Goal: Information Seeking & Learning: Learn about a topic

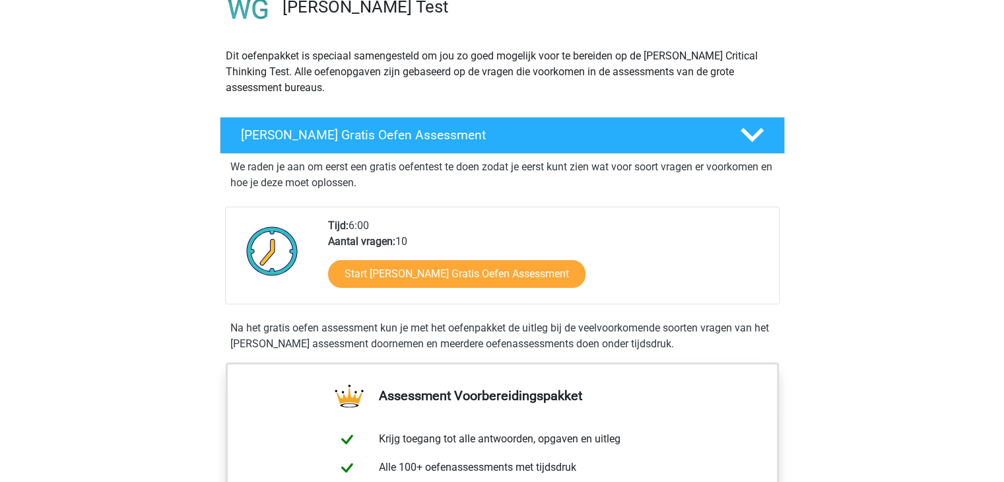
scroll to position [132, 0]
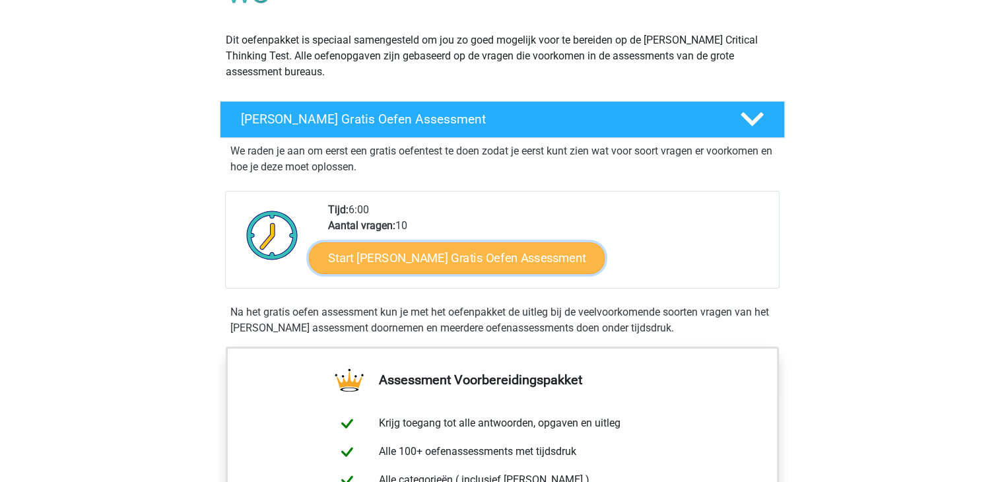
click at [444, 262] on link "Start Watson Glaser Gratis Oefen Assessment" at bounding box center [457, 258] width 296 height 32
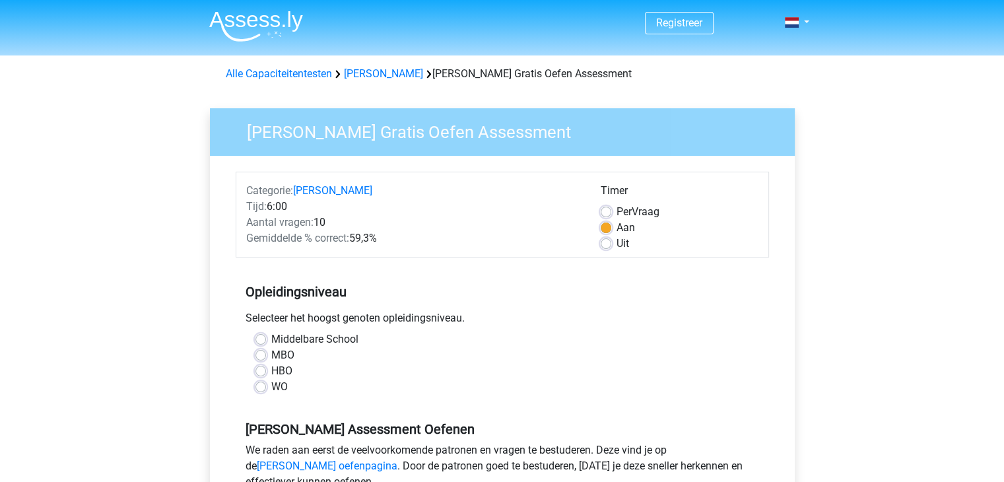
click at [626, 242] on label "Uit" at bounding box center [623, 244] width 13 height 16
click at [611, 242] on input "Uit" at bounding box center [606, 242] width 11 height 13
radio input "true"
click at [630, 227] on label "Aan" at bounding box center [626, 228] width 18 height 16
click at [611, 227] on input "Aan" at bounding box center [606, 226] width 11 height 13
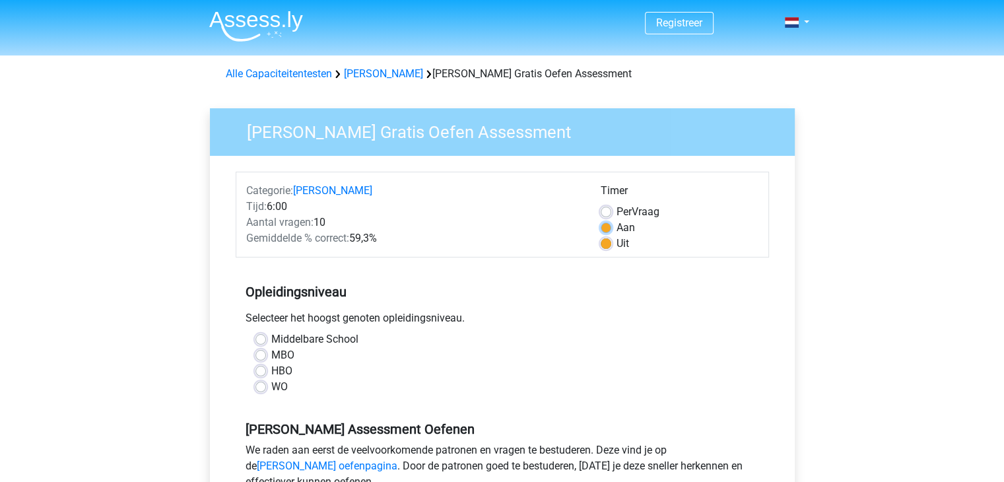
radio input "true"
click at [276, 373] on label "HBO" at bounding box center [281, 371] width 21 height 16
click at [266, 373] on input "HBO" at bounding box center [260, 369] width 11 height 13
radio input "true"
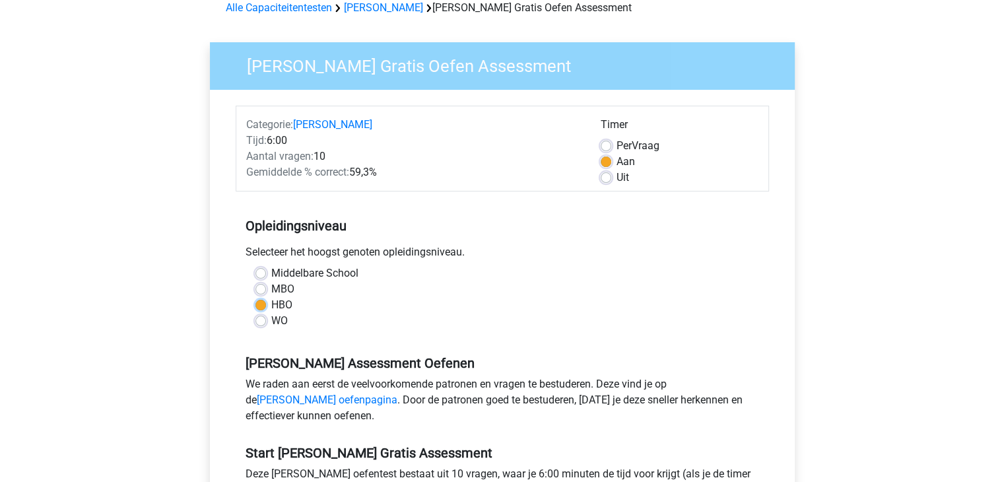
scroll to position [264, 0]
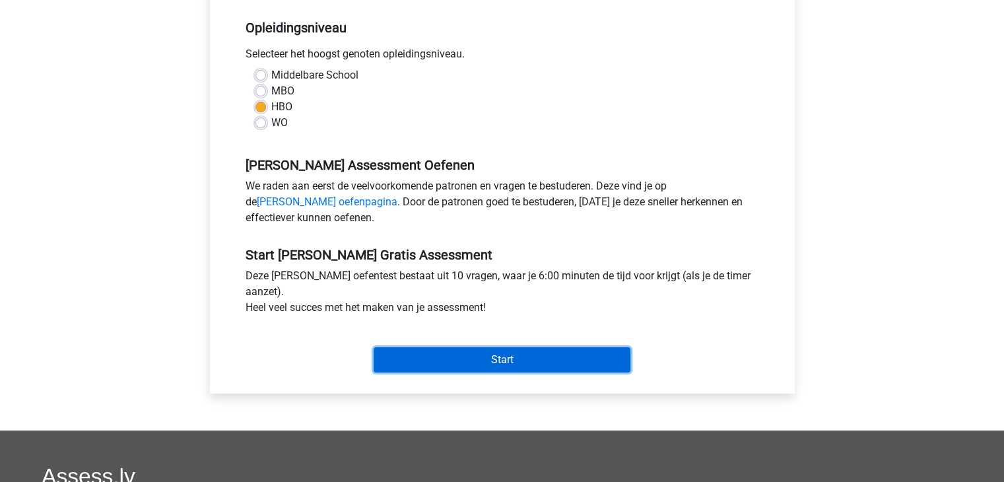
click at [496, 353] on input "Start" at bounding box center [502, 359] width 257 height 25
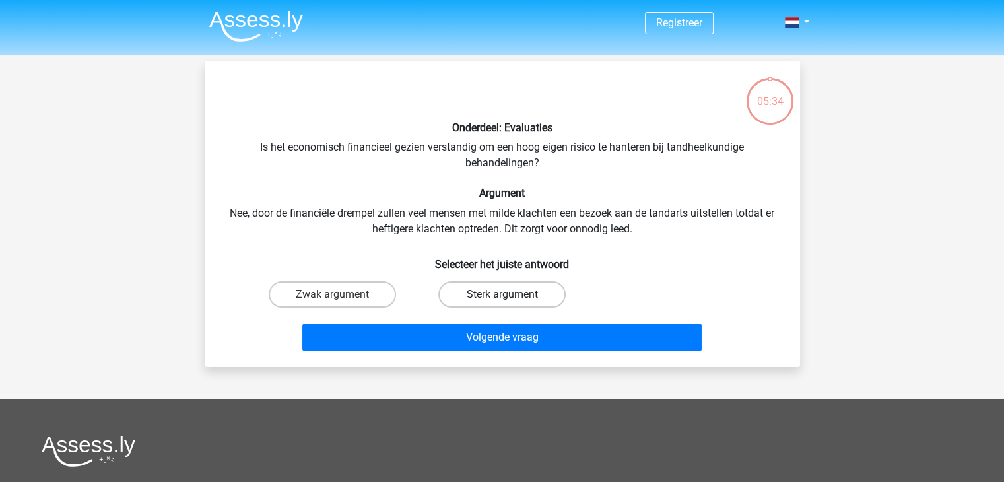
click at [487, 296] on label "Sterk argument" at bounding box center [501, 294] width 127 height 26
click at [502, 296] on input "Sterk argument" at bounding box center [506, 298] width 9 height 9
radio input "true"
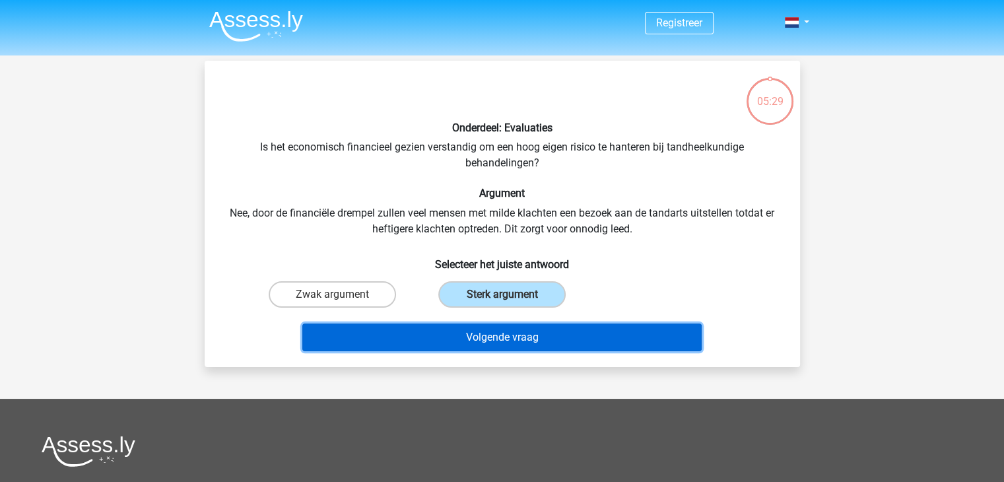
click at [523, 334] on button "Volgende vraag" at bounding box center [501, 337] width 399 height 28
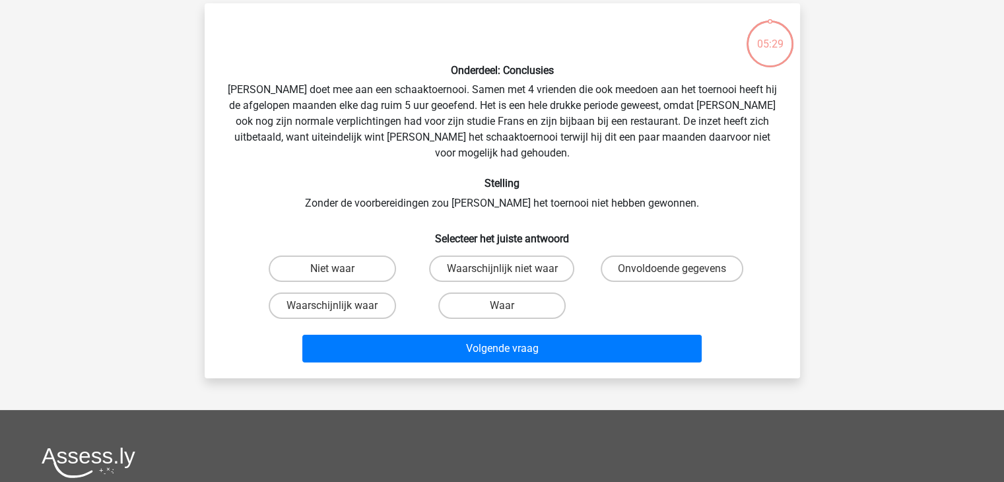
scroll to position [61, 0]
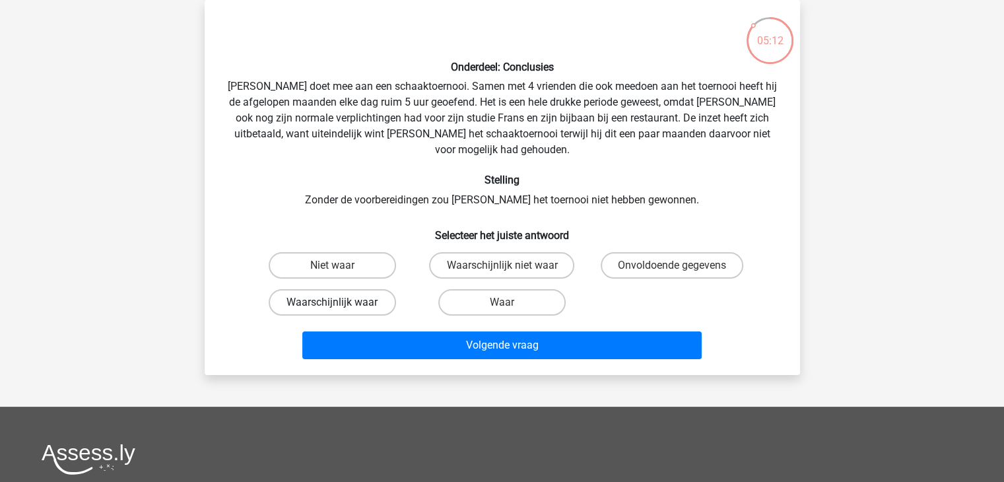
click at [360, 289] on label "Waarschijnlijk waar" at bounding box center [332, 302] width 127 height 26
click at [341, 302] on input "Waarschijnlijk waar" at bounding box center [336, 306] width 9 height 9
radio input "true"
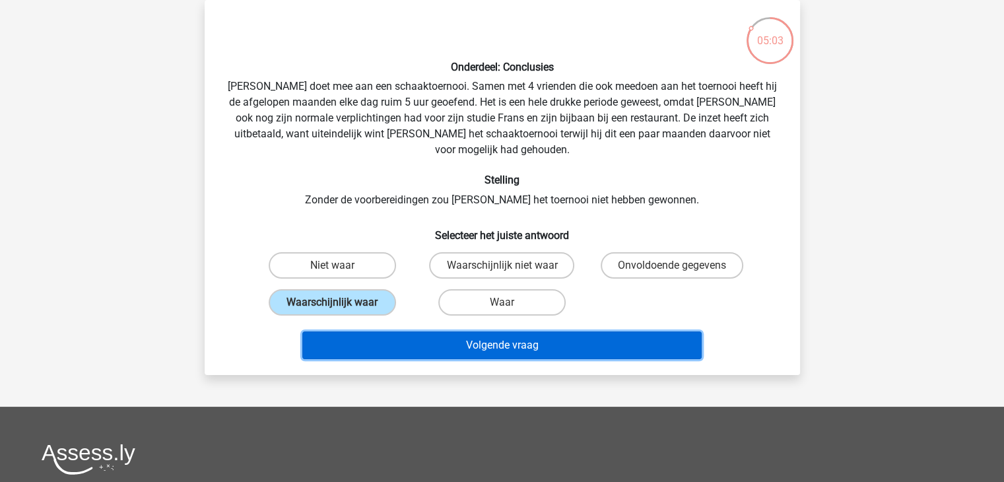
click at [515, 331] on button "Volgende vraag" at bounding box center [501, 345] width 399 height 28
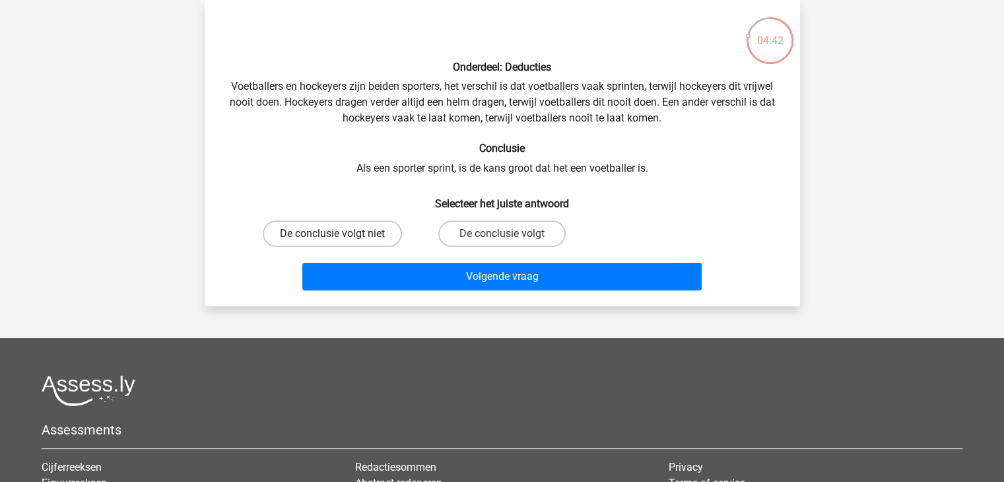
click at [326, 233] on label "De conclusie volgt niet" at bounding box center [332, 233] width 139 height 26
click at [332, 234] on input "De conclusie volgt niet" at bounding box center [336, 238] width 9 height 9
radio input "true"
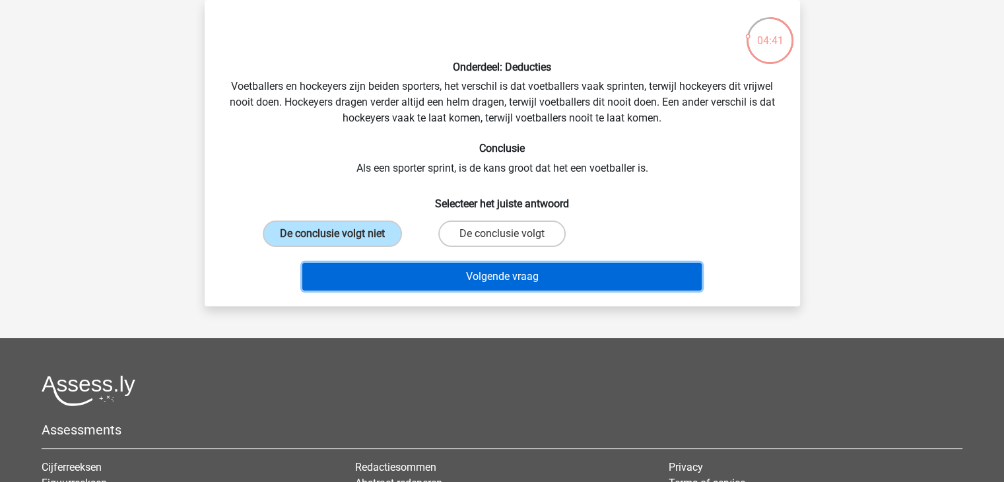
click at [512, 273] on button "Volgende vraag" at bounding box center [501, 277] width 399 height 28
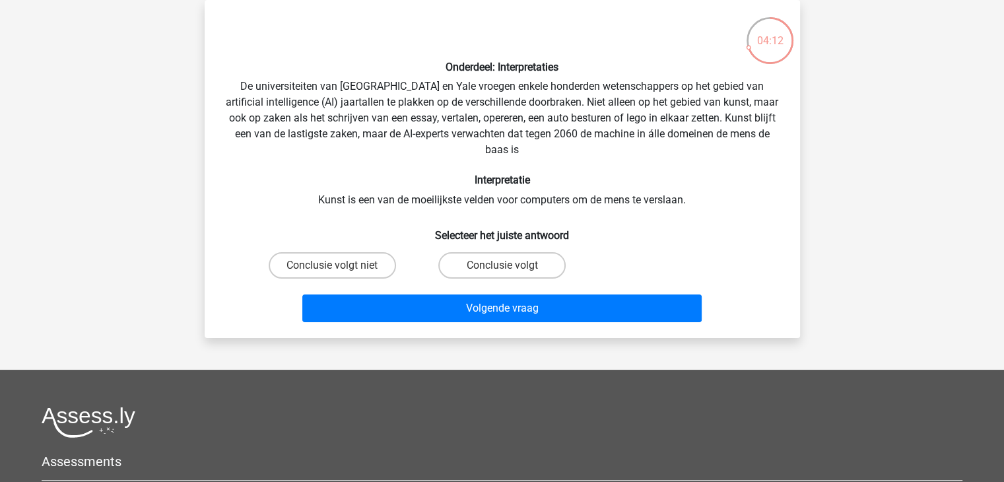
click at [509, 270] on input "Conclusie volgt" at bounding box center [506, 269] width 9 height 9
radio input "true"
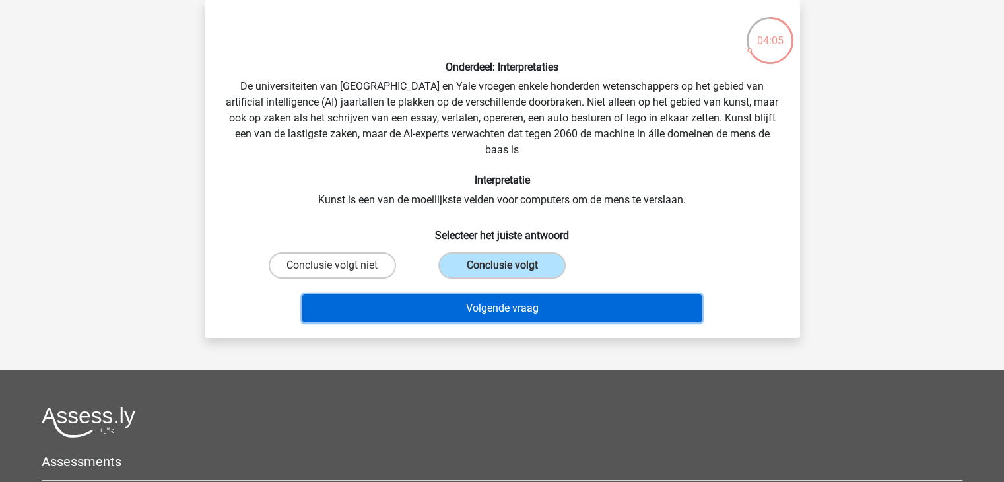
click at [530, 305] on button "Volgende vraag" at bounding box center [501, 308] width 399 height 28
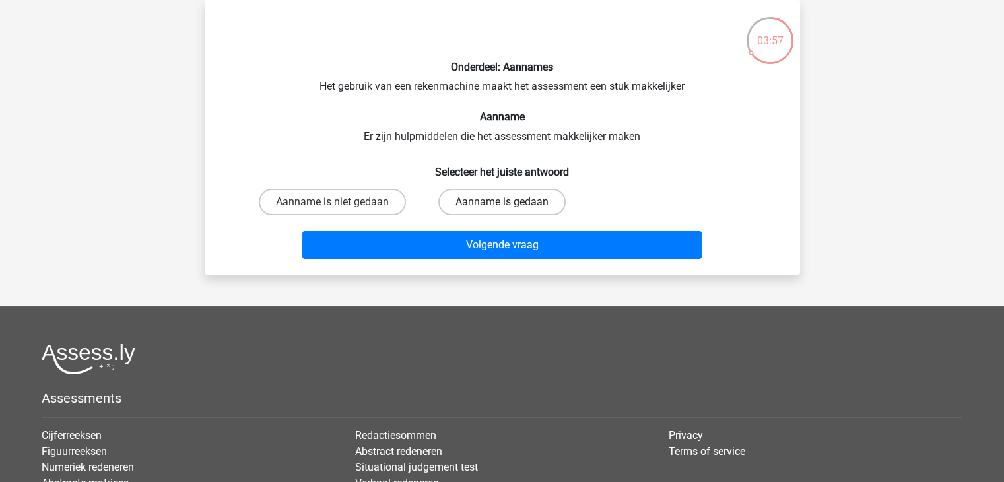
click at [513, 207] on label "Aanname is gedaan" at bounding box center [501, 202] width 127 height 26
click at [510, 207] on input "Aanname is gedaan" at bounding box center [506, 206] width 9 height 9
radio input "true"
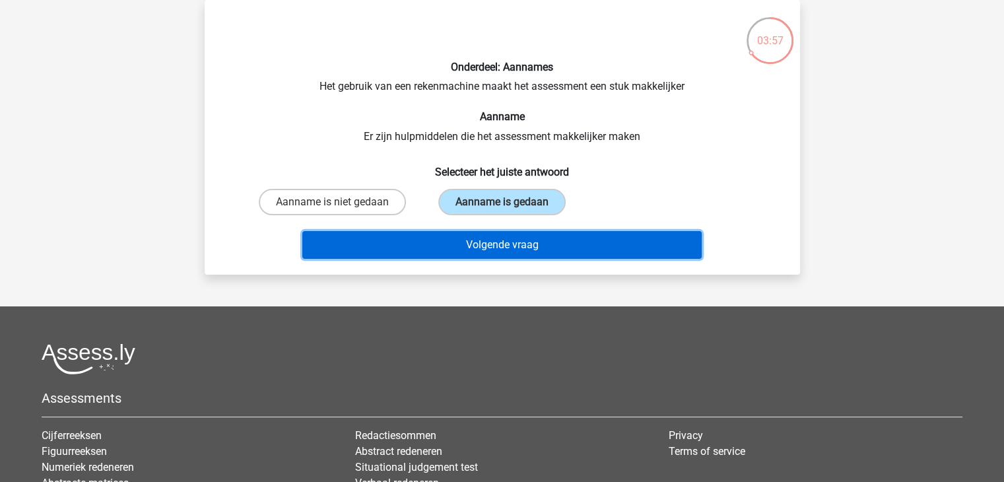
click at [502, 242] on button "Volgende vraag" at bounding box center [501, 245] width 399 height 28
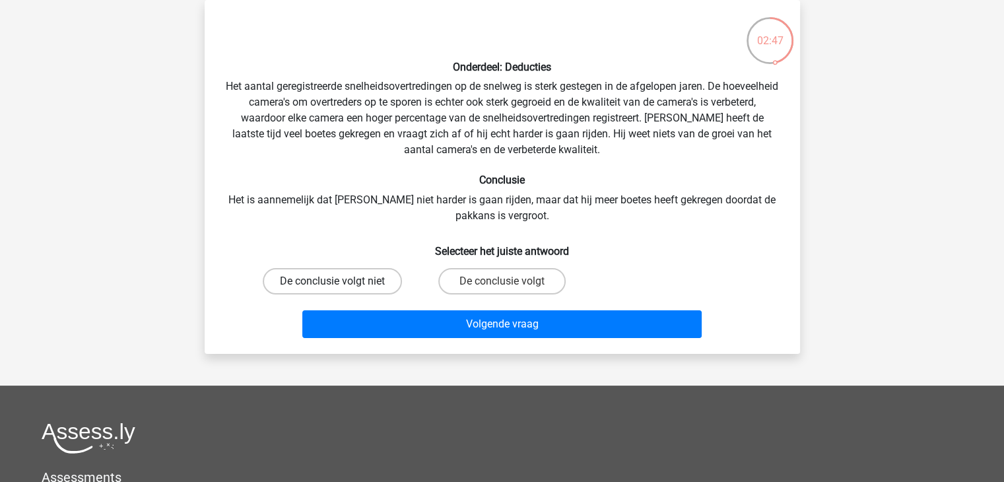
click at [333, 280] on label "De conclusie volgt niet" at bounding box center [332, 281] width 139 height 26
click at [333, 281] on input "De conclusie volgt niet" at bounding box center [336, 285] width 9 height 9
radio input "true"
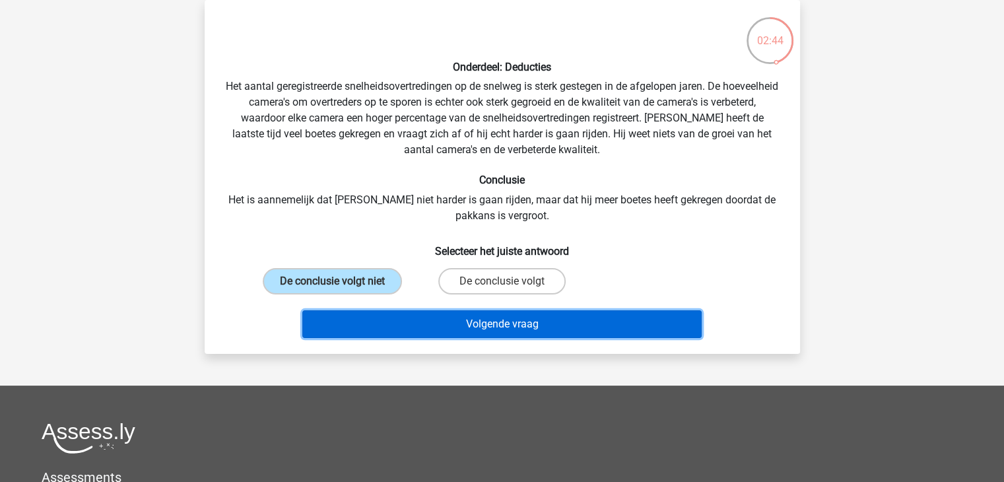
click at [551, 318] on button "Volgende vraag" at bounding box center [501, 324] width 399 height 28
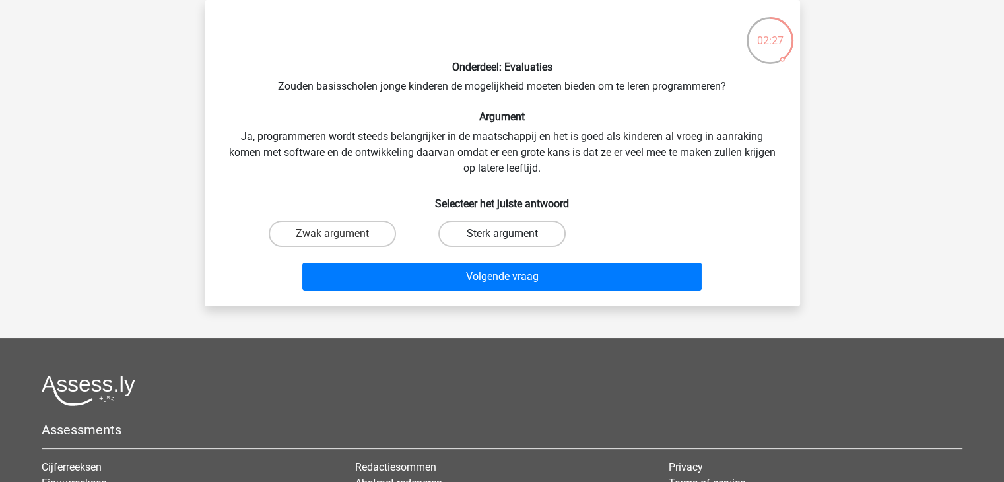
click at [533, 236] on label "Sterk argument" at bounding box center [501, 233] width 127 height 26
click at [510, 236] on input "Sterk argument" at bounding box center [506, 238] width 9 height 9
radio input "true"
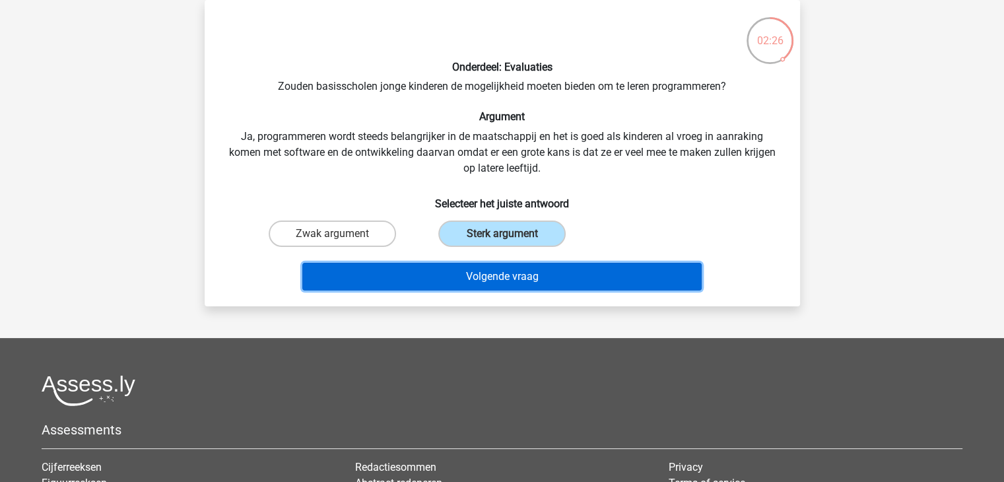
click at [500, 273] on button "Volgende vraag" at bounding box center [501, 277] width 399 height 28
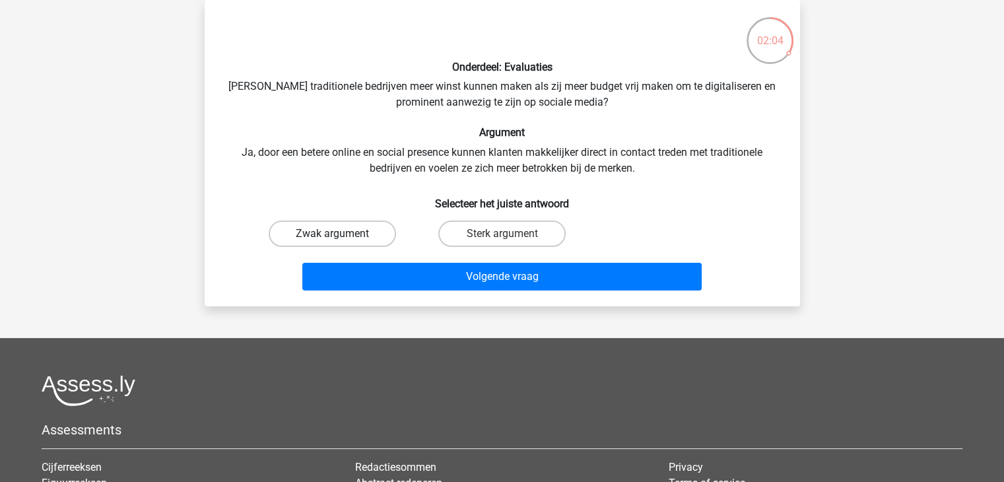
click at [350, 240] on label "Zwak argument" at bounding box center [332, 233] width 127 height 26
click at [341, 240] on input "Zwak argument" at bounding box center [336, 238] width 9 height 9
radio input "true"
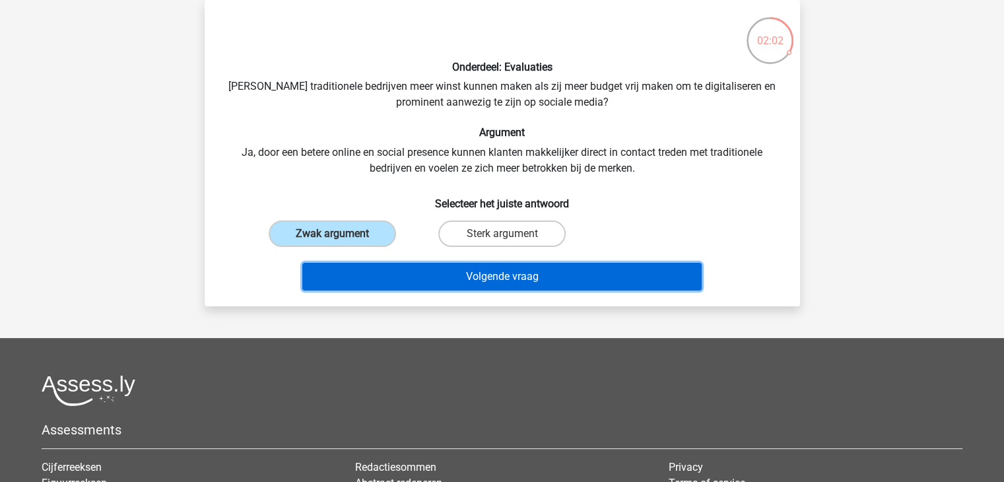
click at [458, 273] on button "Volgende vraag" at bounding box center [501, 277] width 399 height 28
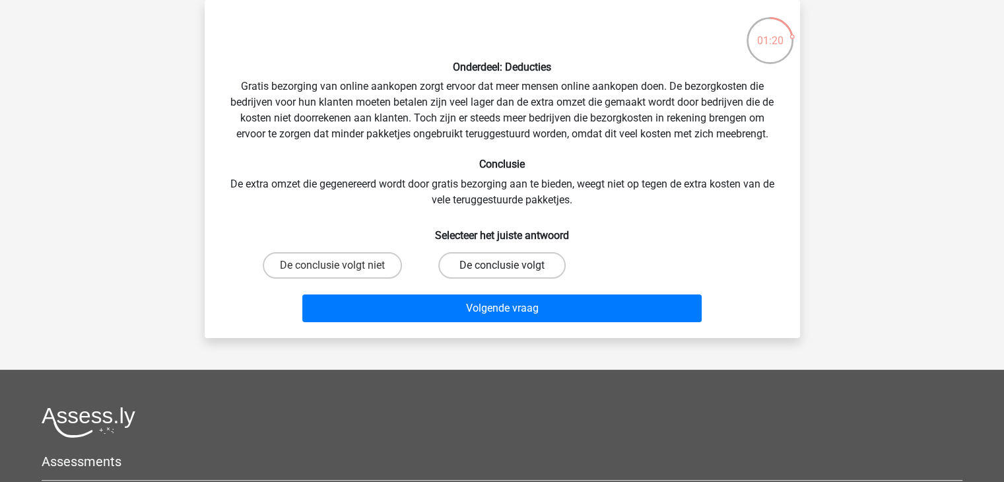
click at [528, 263] on label "De conclusie volgt" at bounding box center [501, 265] width 127 height 26
click at [510, 265] on input "De conclusie volgt" at bounding box center [506, 269] width 9 height 9
radio input "true"
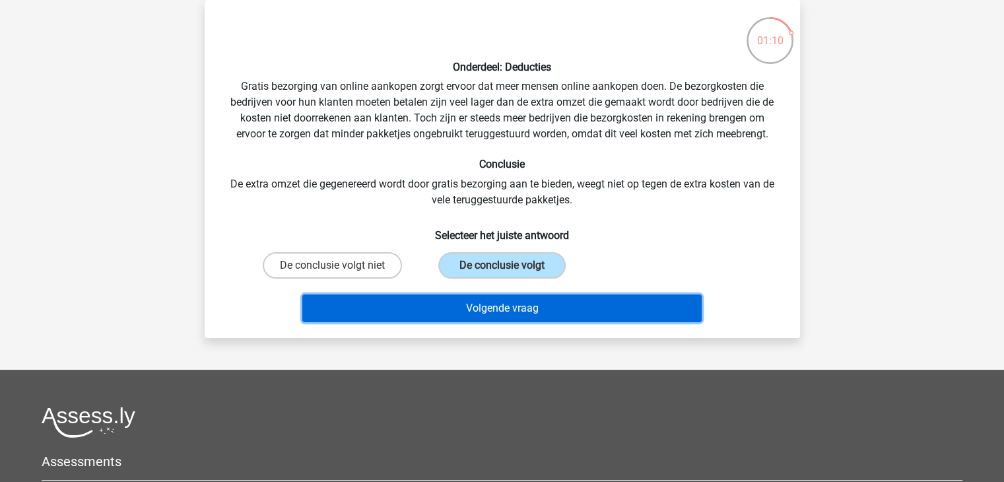
click at [543, 306] on button "Volgende vraag" at bounding box center [501, 308] width 399 height 28
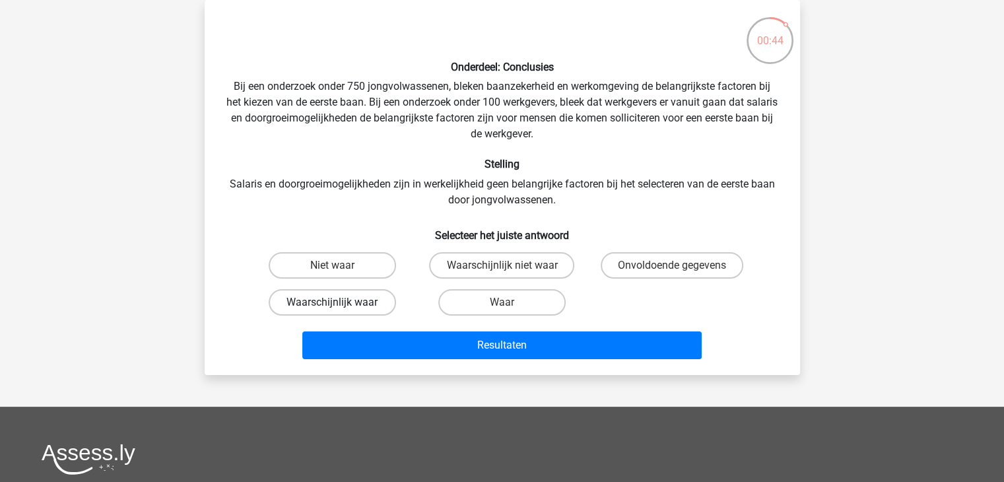
click at [351, 302] on label "Waarschijnlijk waar" at bounding box center [332, 302] width 127 height 26
click at [341, 302] on input "Waarschijnlijk waar" at bounding box center [336, 306] width 9 height 9
radio input "true"
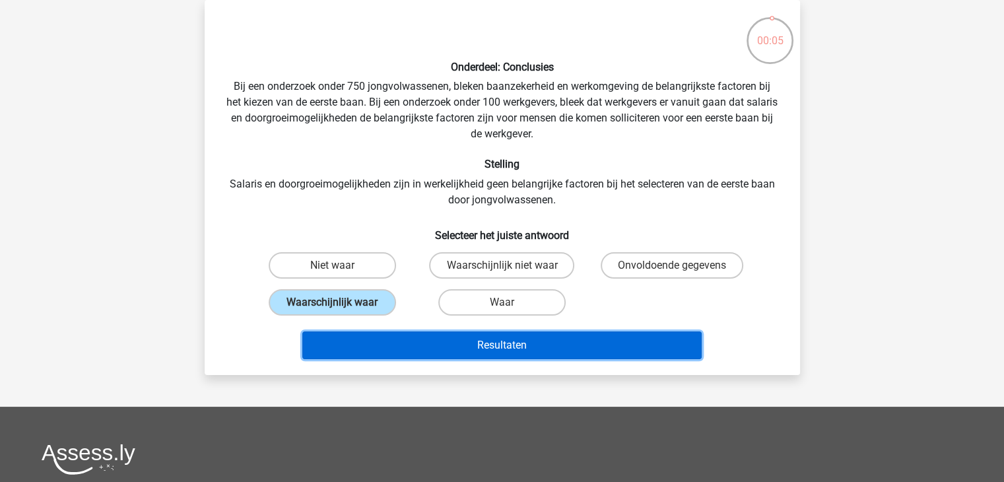
click at [498, 341] on button "Resultaten" at bounding box center [501, 345] width 399 height 28
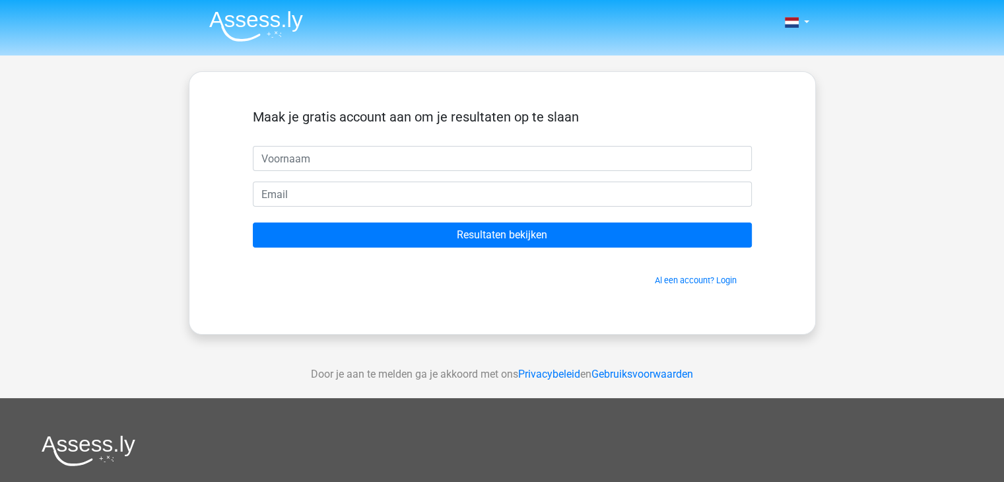
click at [349, 154] on input "text" at bounding box center [502, 158] width 499 height 25
type input "Lonneke"
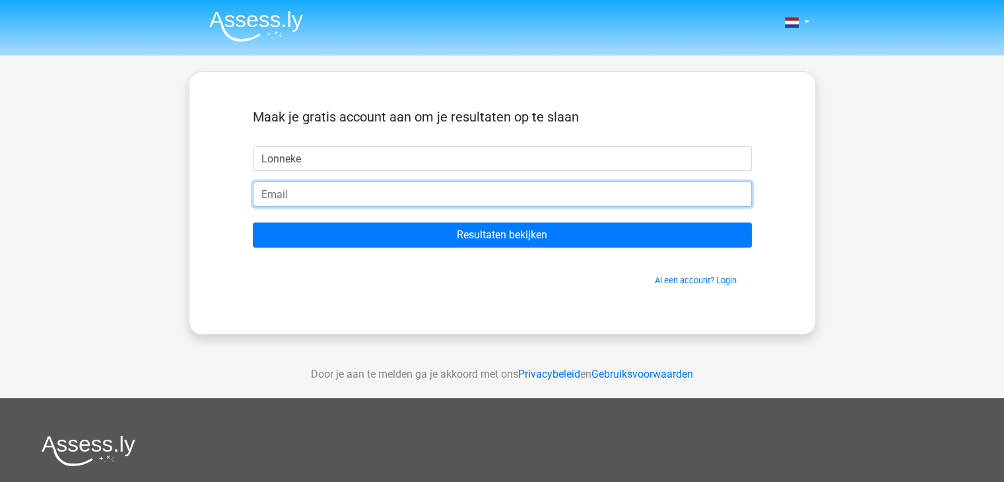
click at [277, 191] on input "email" at bounding box center [502, 194] width 499 height 25
type input "lonneke_buitendijk@hotmail.com"
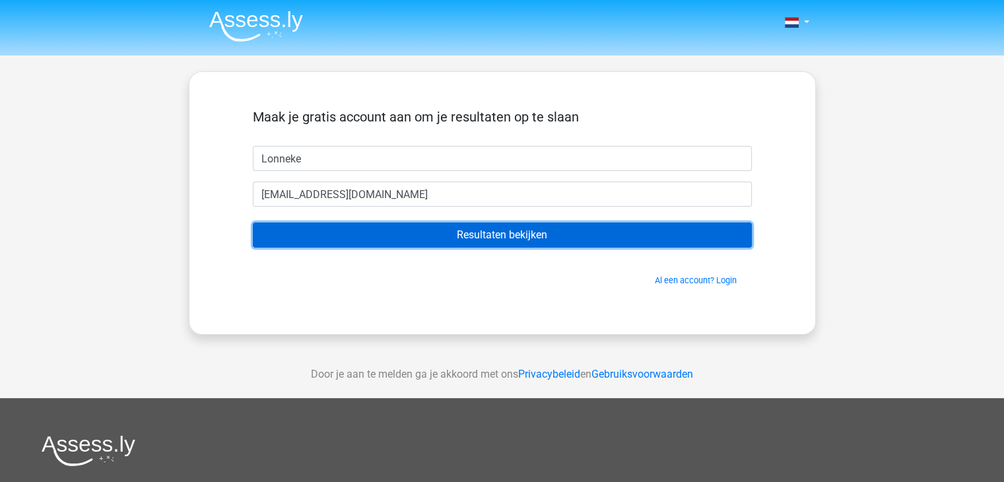
click at [478, 241] on input "Resultaten bekijken" at bounding box center [502, 234] width 499 height 25
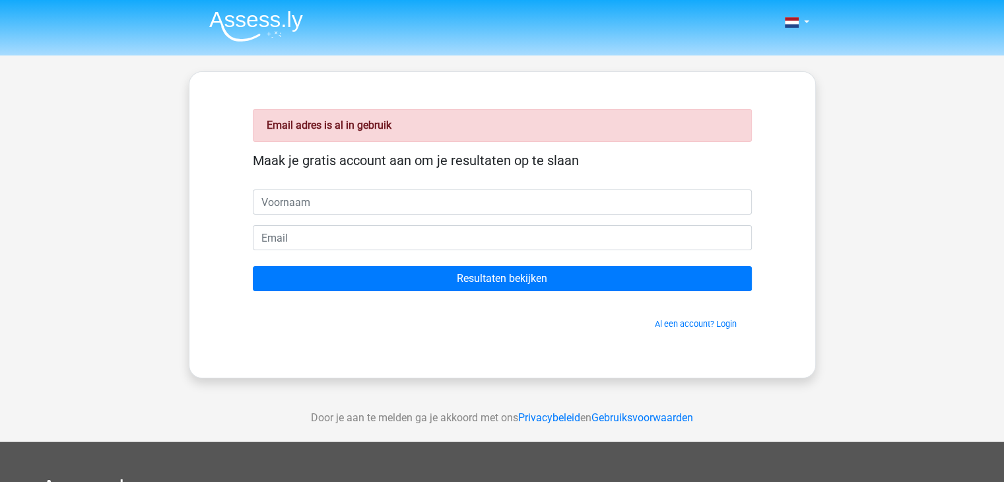
click at [286, 197] on input "text" at bounding box center [502, 201] width 499 height 25
type input "lonneke"
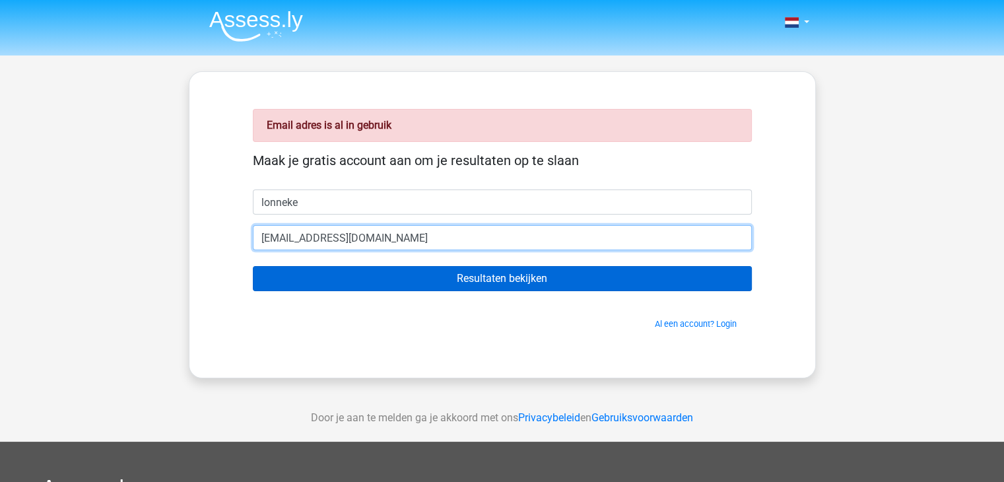
type input "[EMAIL_ADDRESS][DOMAIN_NAME]"
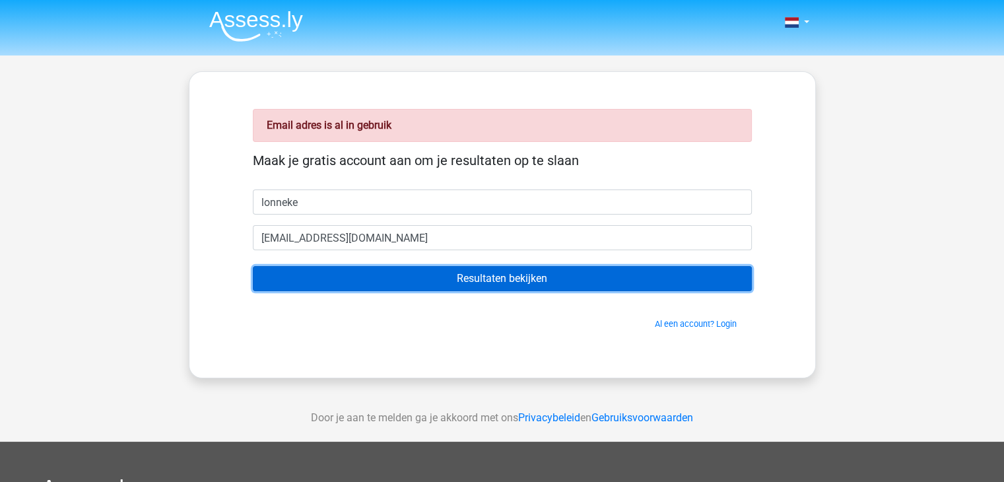
click at [483, 277] on input "Resultaten bekijken" at bounding box center [502, 278] width 499 height 25
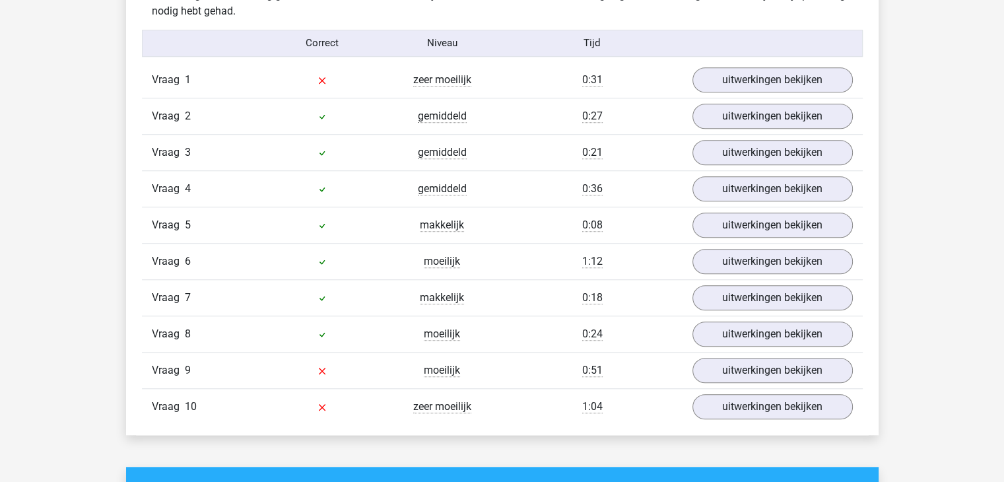
scroll to position [1056, 0]
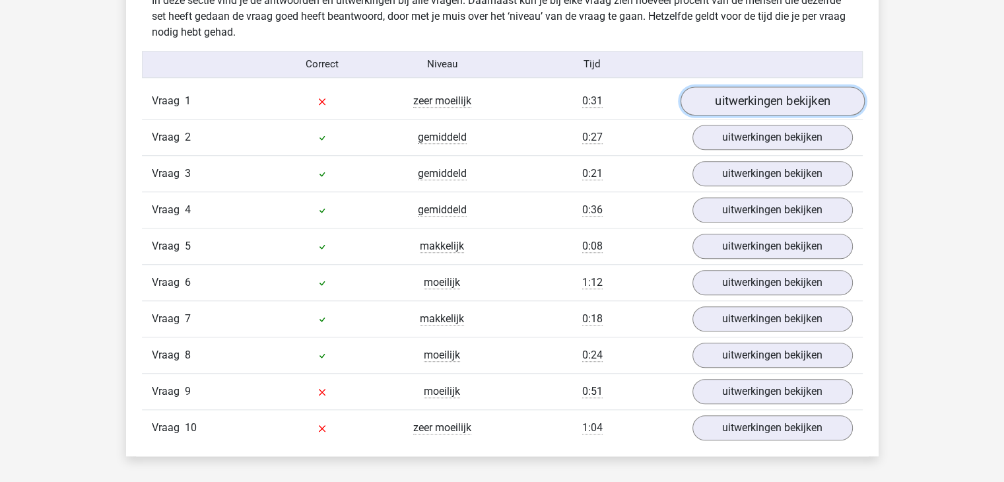
click at [776, 96] on link "uitwerkingen bekijken" at bounding box center [772, 100] width 184 height 29
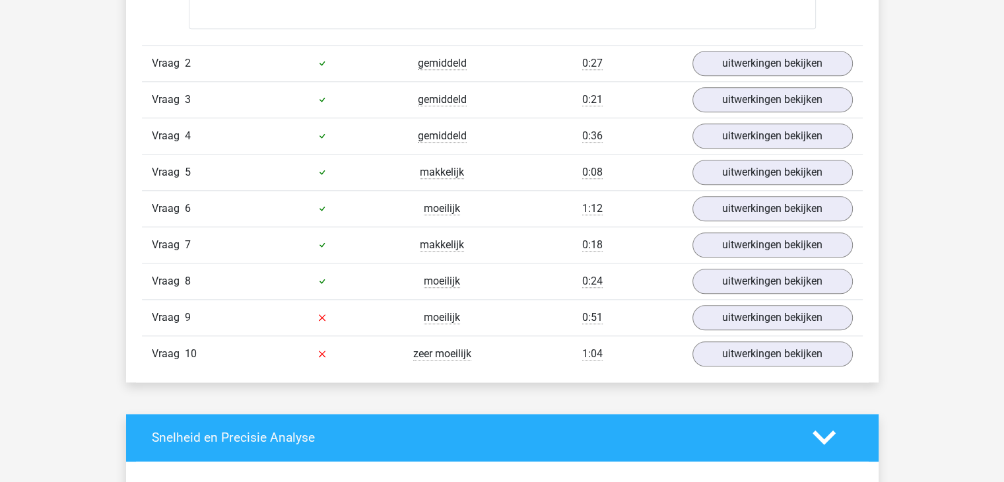
scroll to position [1452, 0]
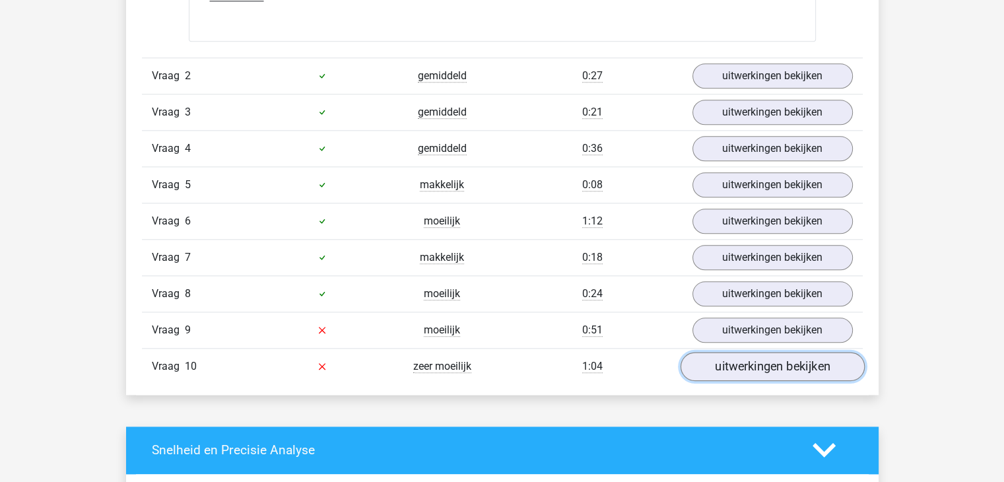
click at [771, 360] on link "uitwerkingen bekijken" at bounding box center [772, 366] width 184 height 29
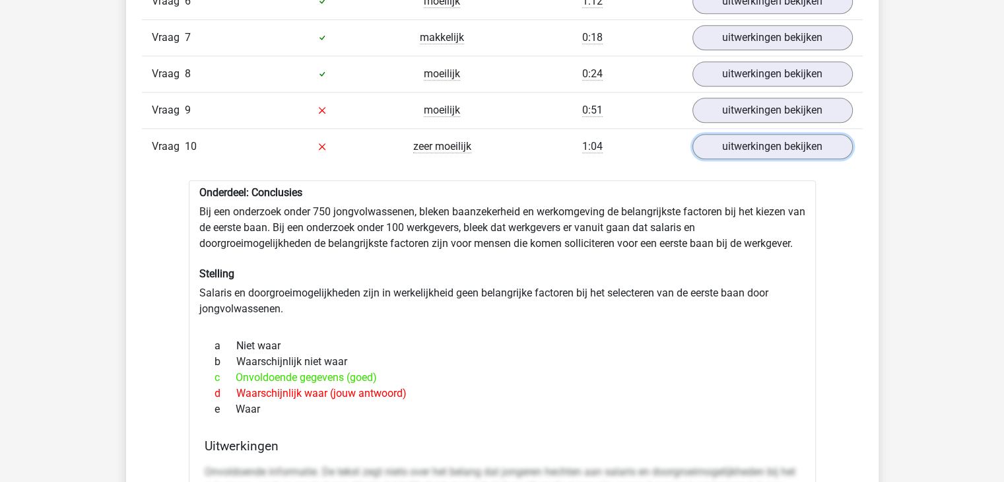
scroll to position [1584, 0]
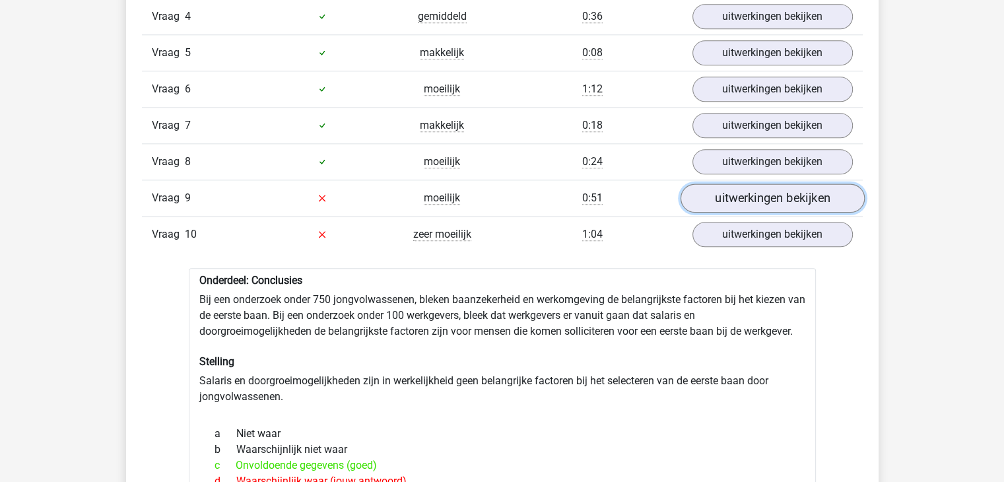
click at [805, 195] on link "uitwerkingen bekijken" at bounding box center [772, 198] width 184 height 29
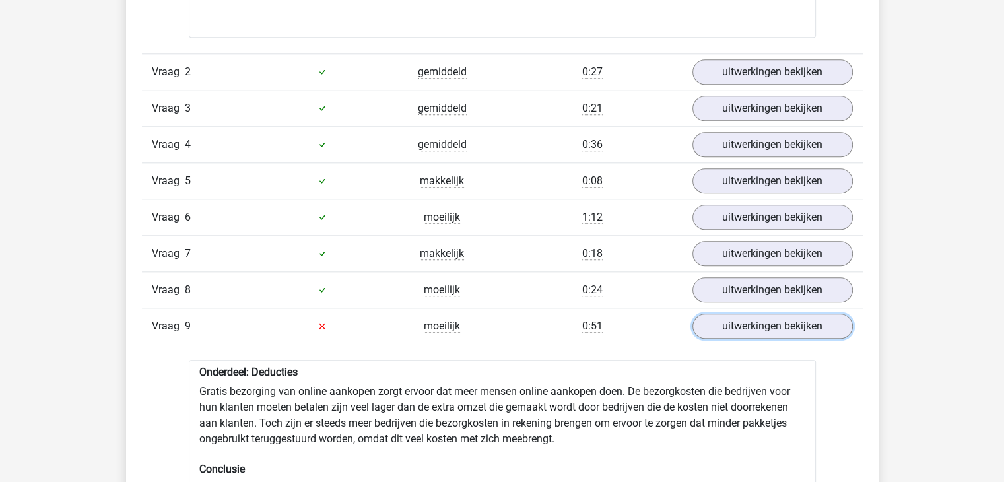
scroll to position [1386, 0]
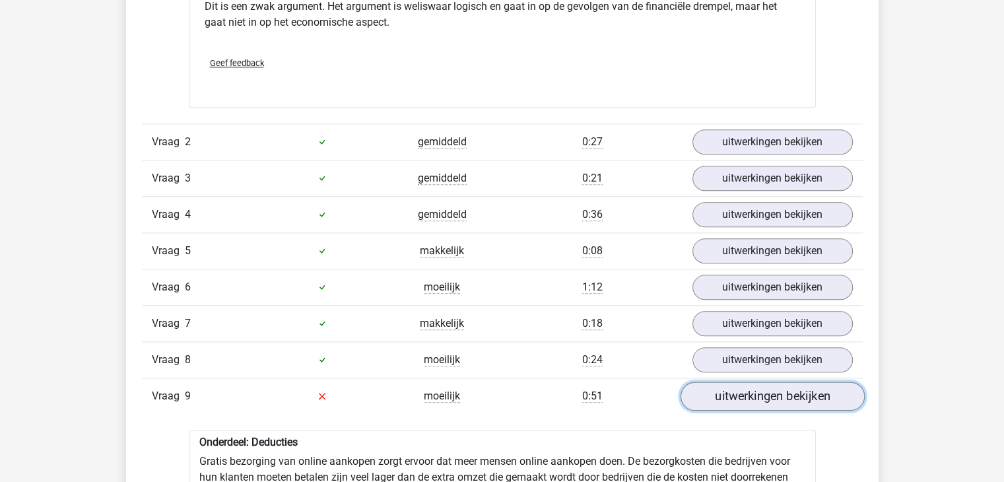
click at [759, 394] on link "uitwerkingen bekijken" at bounding box center [772, 396] width 184 height 29
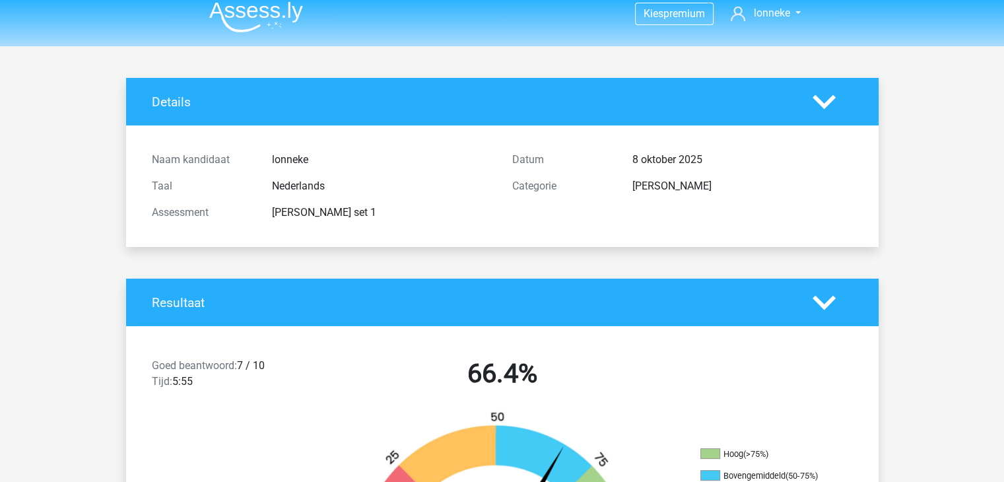
scroll to position [0, 0]
